Goal: Navigation & Orientation: Find specific page/section

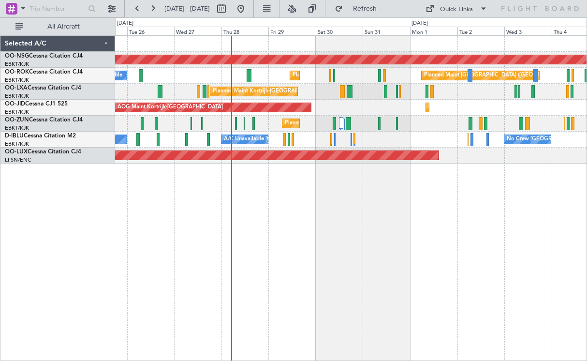
click at [377, 198] on div "Planned Maint [GEOGRAPHIC_DATA] ([GEOGRAPHIC_DATA]) A/C Unavailable Planned Mai…" at bounding box center [351, 198] width 472 height 326
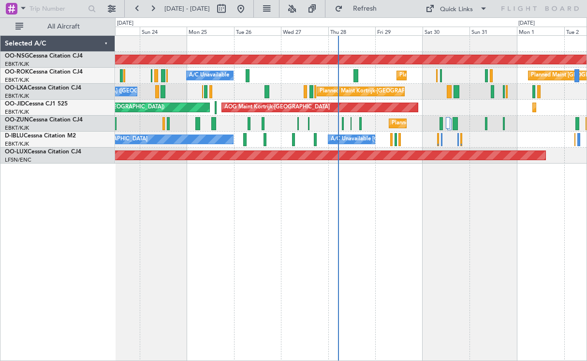
click at [356, 215] on div "Planned Maint [GEOGRAPHIC_DATA] ([GEOGRAPHIC_DATA]) Planned Maint [GEOGRAPHIC_D…" at bounding box center [351, 198] width 472 height 326
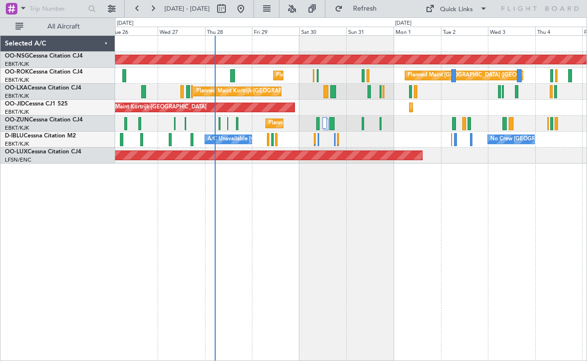
click at [380, 147] on div "A/C Unavailable [GEOGRAPHIC_DATA]-[GEOGRAPHIC_DATA] No Crew [GEOGRAPHIC_DATA] (…" at bounding box center [351, 140] width 472 height 16
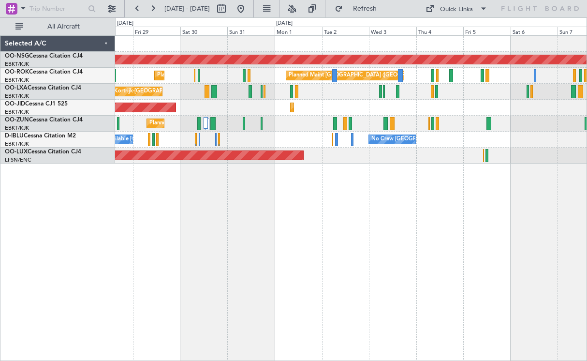
click at [334, 98] on div "Planned Maint Kortrijk-[GEOGRAPHIC_DATA] Planned Maint [GEOGRAPHIC_DATA] ([GEOG…" at bounding box center [351, 92] width 472 height 16
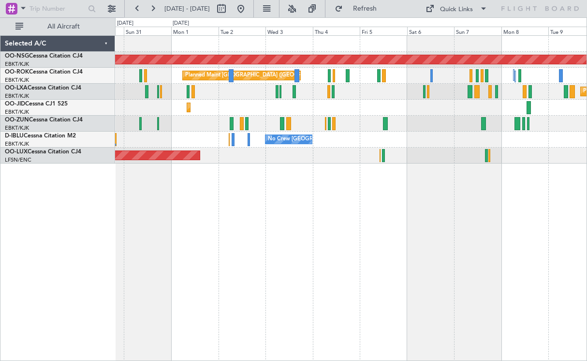
click at [399, 111] on div "Planned Maint Kortrijk-[GEOGRAPHIC_DATA] AOG Maint [GEOGRAPHIC_DATA]-[GEOGRAPHI…" at bounding box center [351, 108] width 472 height 16
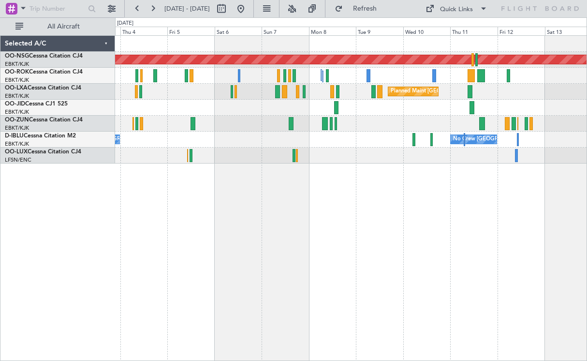
click at [352, 148] on div "Planned Maint [GEOGRAPHIC_DATA] ([GEOGRAPHIC_DATA]) Planned Maint [GEOGRAPHIC_D…" at bounding box center [351, 100] width 472 height 128
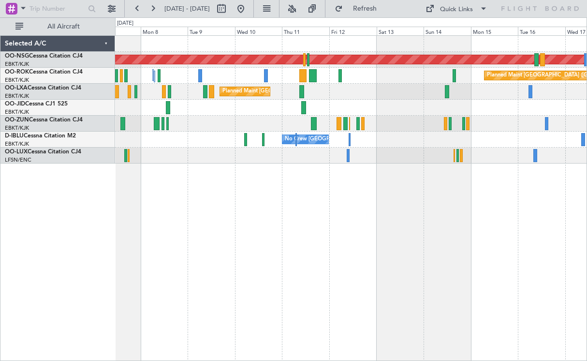
click at [361, 120] on div "Planned Maint [GEOGRAPHIC_DATA] ([GEOGRAPHIC_DATA]) Planned Maint [GEOGRAPHIC_D…" at bounding box center [351, 100] width 472 height 128
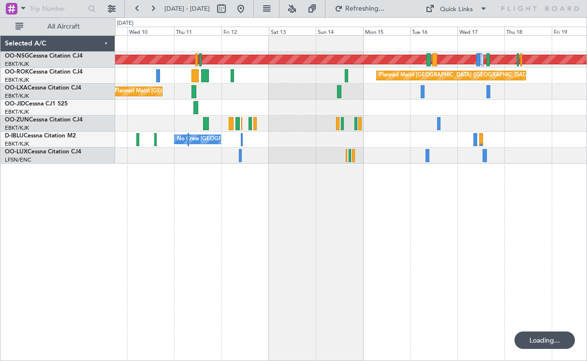
click at [272, 129] on div "Planned Maint [GEOGRAPHIC_DATA] ([GEOGRAPHIC_DATA]) Planned Maint [GEOGRAPHIC_D…" at bounding box center [351, 100] width 472 height 128
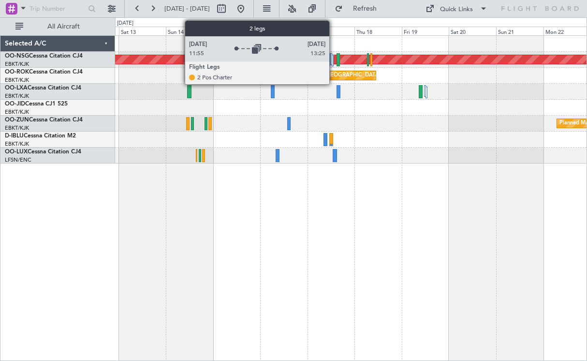
click at [334, 60] on div at bounding box center [333, 61] width 2 height 12
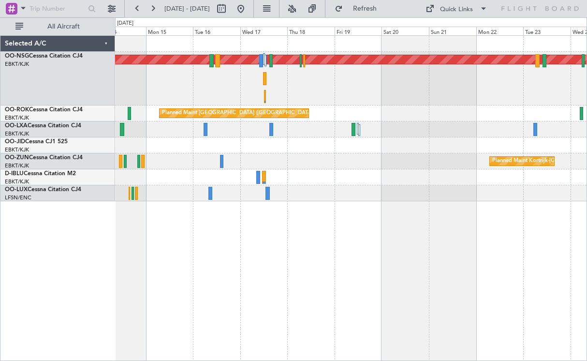
click at [261, 126] on div "Planned Maint [GEOGRAPHIC_DATA] ([GEOGRAPHIC_DATA]) Planned Maint [GEOGRAPHIC_D…" at bounding box center [351, 118] width 472 height 165
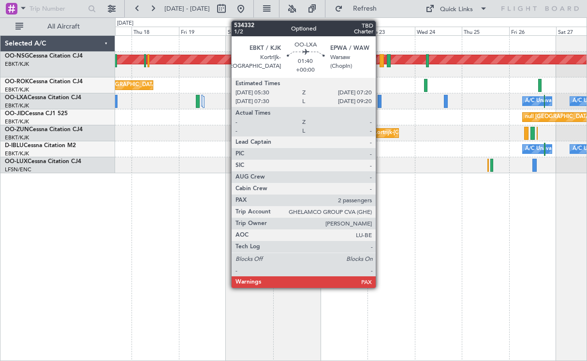
click at [421, 202] on div "Planned Maint [GEOGRAPHIC_DATA] ([GEOGRAPHIC_DATA]) Planned Maint [GEOGRAPHIC_D…" at bounding box center [351, 198] width 472 height 326
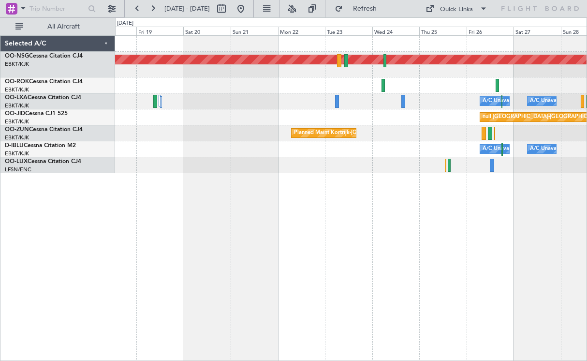
click at [375, 143] on div "Planned Maint [GEOGRAPHIC_DATA] ([GEOGRAPHIC_DATA]) Owner [GEOGRAPHIC_DATA]-[GE…" at bounding box center [351, 104] width 472 height 137
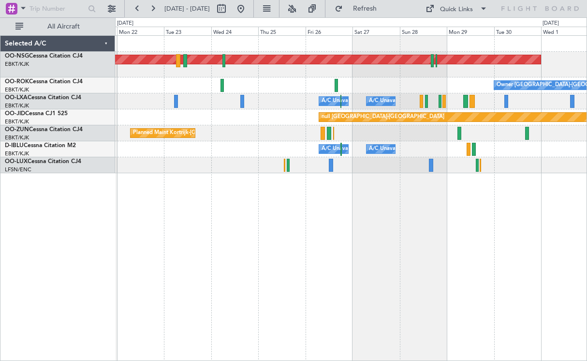
click at [357, 148] on div "A/C Unavailable [GEOGRAPHIC_DATA] ([GEOGRAPHIC_DATA] National) A/C Unavailable …" at bounding box center [351, 149] width 472 height 16
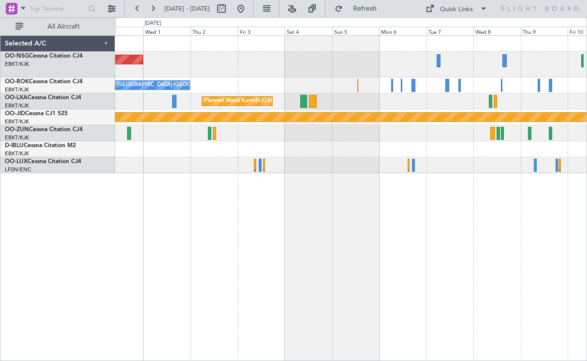
click at [300, 111] on div "Planned Maint [GEOGRAPHIC_DATA] ([GEOGRAPHIC_DATA]) Owner [GEOGRAPHIC_DATA]-[GE…" at bounding box center [351, 104] width 472 height 137
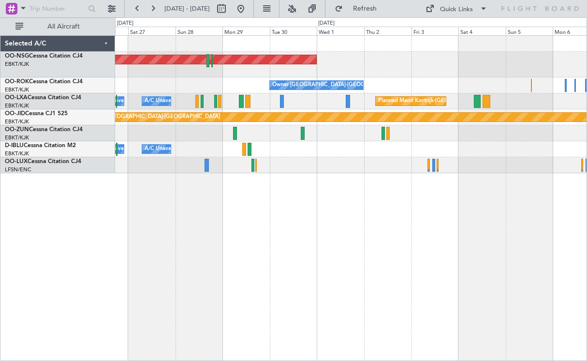
click at [494, 217] on div "Planned Maint [GEOGRAPHIC_DATA] ([GEOGRAPHIC_DATA]) Owner [GEOGRAPHIC_DATA]-[GE…" at bounding box center [351, 198] width 472 height 326
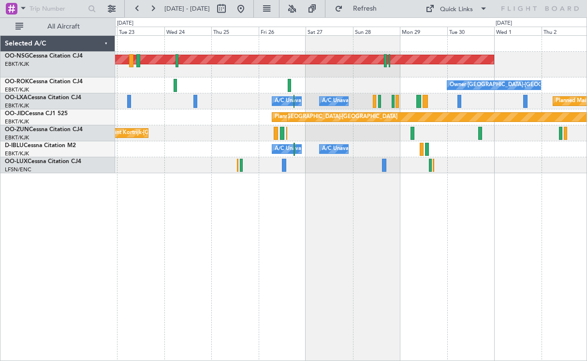
click at [433, 223] on div "Planned Maint [GEOGRAPHIC_DATA] ([GEOGRAPHIC_DATA]) Owner [GEOGRAPHIC_DATA]-[GE…" at bounding box center [351, 198] width 472 height 326
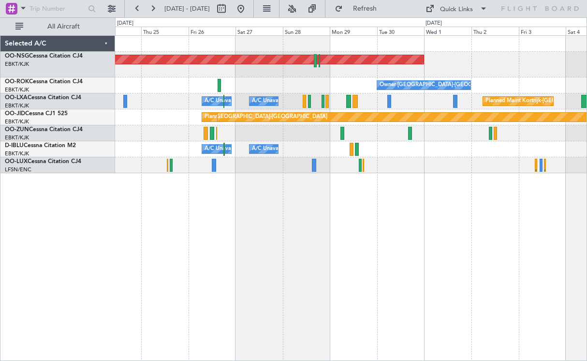
click at [426, 142] on div "Planned Maint [GEOGRAPHIC_DATA] ([GEOGRAPHIC_DATA]) Owner [GEOGRAPHIC_DATA]-[GE…" at bounding box center [351, 104] width 472 height 137
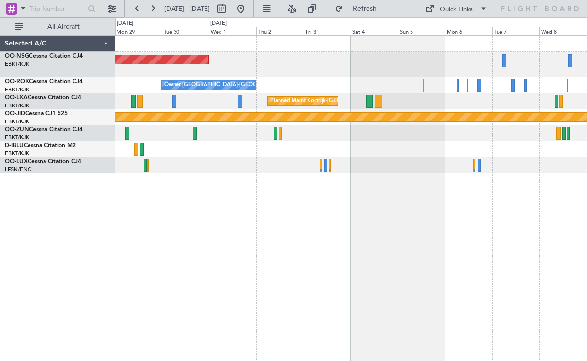
click at [370, 94] on div "Planned Maint [GEOGRAPHIC_DATA] ([GEOGRAPHIC_DATA]) Owner [GEOGRAPHIC_DATA]-[GE…" at bounding box center [351, 104] width 472 height 137
click at [430, 114] on div "Planned Maint [GEOGRAPHIC_DATA] ([GEOGRAPHIC_DATA]) Owner [GEOGRAPHIC_DATA]-[GE…" at bounding box center [351, 104] width 472 height 137
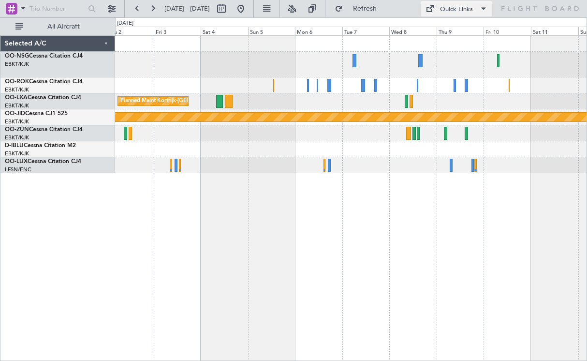
click at [454, 8] on div "Quick Links" at bounding box center [456, 10] width 33 height 10
click at [453, 51] on button "Crew Board" at bounding box center [469, 55] width 73 height 23
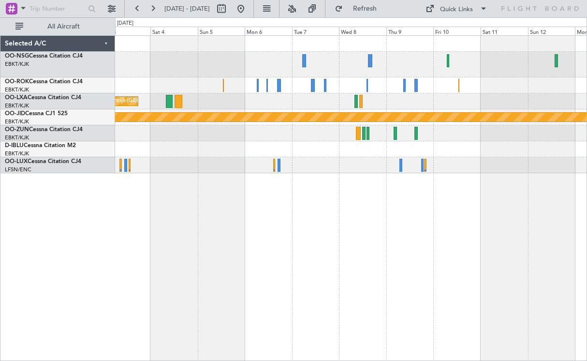
click at [167, 201] on div "Planned Maint [GEOGRAPHIC_DATA] ([GEOGRAPHIC_DATA]) Owner [GEOGRAPHIC_DATA]-[GE…" at bounding box center [351, 198] width 472 height 326
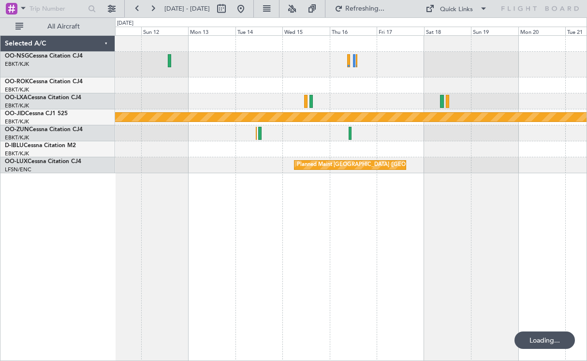
click at [162, 241] on div "null [GEOGRAPHIC_DATA]-[GEOGRAPHIC_DATA] Planned Maint [GEOGRAPHIC_DATA] ([GEOG…" at bounding box center [351, 198] width 472 height 326
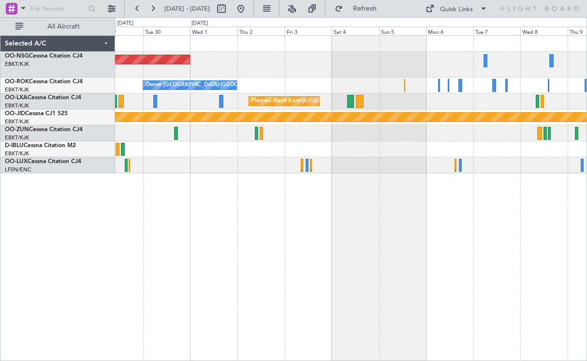
click at [567, 256] on div "Planned Maint [GEOGRAPHIC_DATA] ([GEOGRAPHIC_DATA]) Owner [GEOGRAPHIC_DATA]-[GE…" at bounding box center [351, 198] width 472 height 326
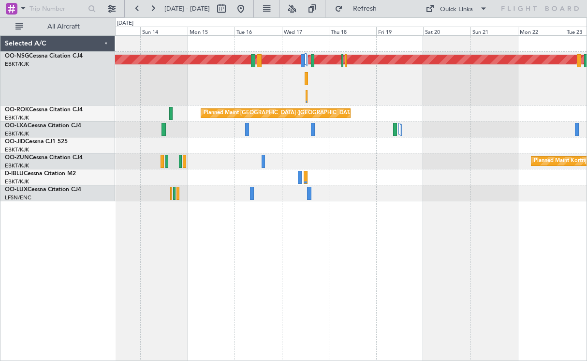
click at [408, 254] on div "Planned Maint [GEOGRAPHIC_DATA] ([GEOGRAPHIC_DATA]) Planned Maint [GEOGRAPHIC_D…" at bounding box center [351, 198] width 472 height 326
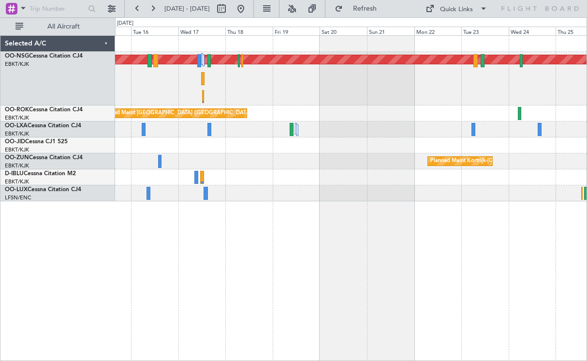
click at [265, 186] on div "Planned Maint [GEOGRAPHIC_DATA] ([GEOGRAPHIC_DATA]) Planned Maint [GEOGRAPHIC_D…" at bounding box center [351, 118] width 472 height 165
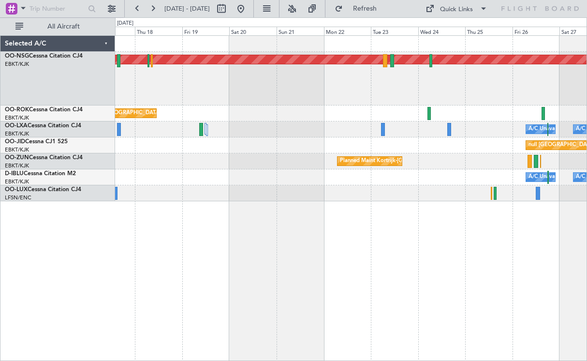
click at [250, 196] on div "Planned Maint [GEOGRAPHIC_DATA] ([GEOGRAPHIC_DATA]) Planned Maint [GEOGRAPHIC_D…" at bounding box center [351, 118] width 472 height 165
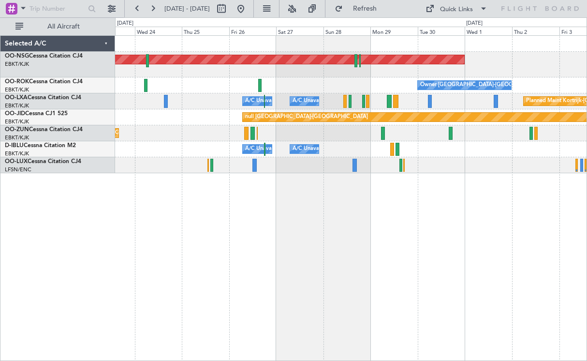
click at [261, 89] on div "Planned Maint [GEOGRAPHIC_DATA] ([GEOGRAPHIC_DATA]) Owner [GEOGRAPHIC_DATA]-[GE…" at bounding box center [351, 104] width 472 height 137
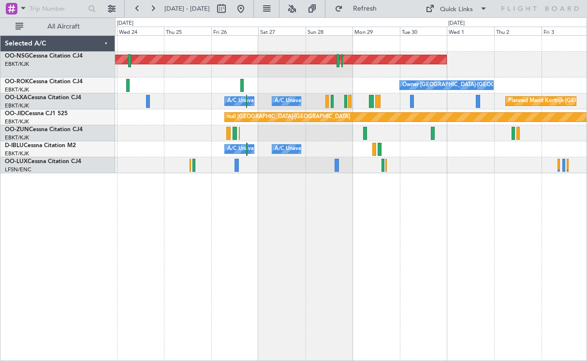
click at [257, 151] on div "A/C Unavailable [GEOGRAPHIC_DATA] ([GEOGRAPHIC_DATA] National) A/C Unavailable …" at bounding box center [351, 149] width 472 height 16
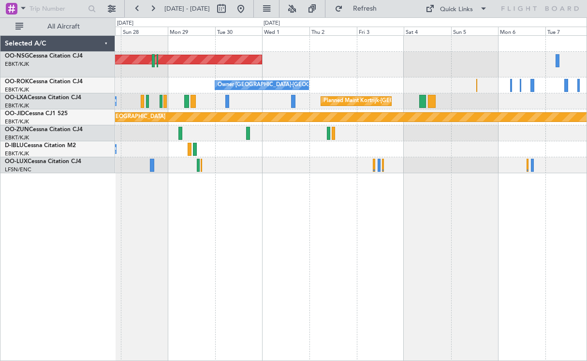
click at [266, 125] on div "null [GEOGRAPHIC_DATA]-[GEOGRAPHIC_DATA] Planned Maint [GEOGRAPHIC_DATA]-[GEOGR…" at bounding box center [351, 117] width 472 height 16
